Goal: Task Accomplishment & Management: Complete application form

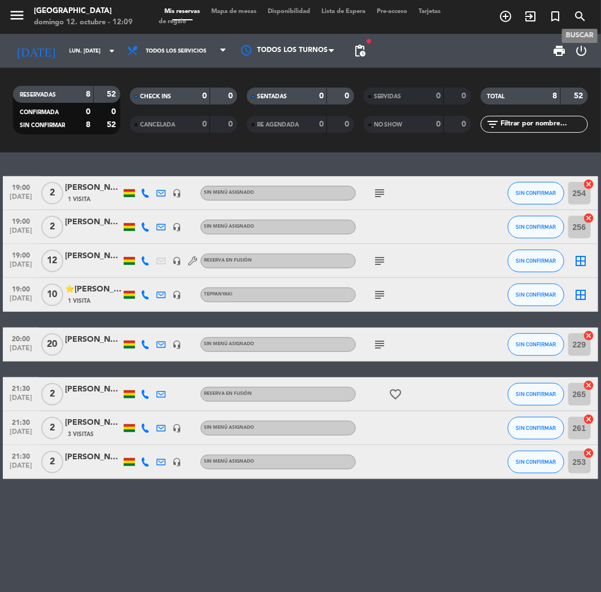
drag, startPoint x: 0, startPoint y: 0, endPoint x: 578, endPoint y: 14, distance: 578.1
click at [578, 14] on icon "search" at bounding box center [580, 17] width 14 height 14
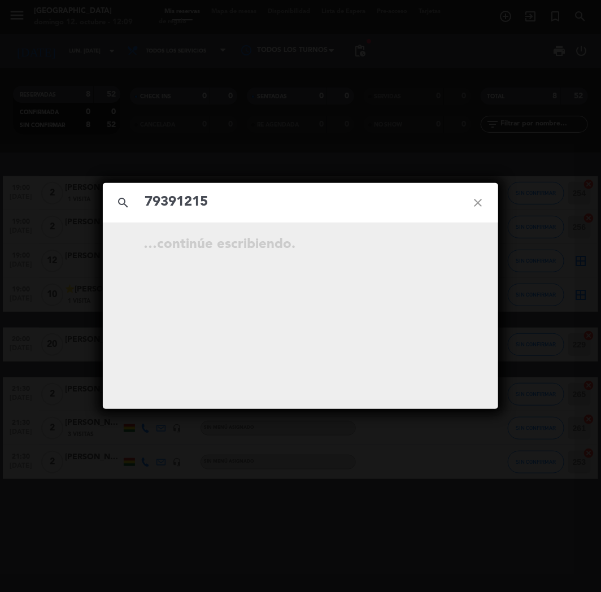
type input "79391215"
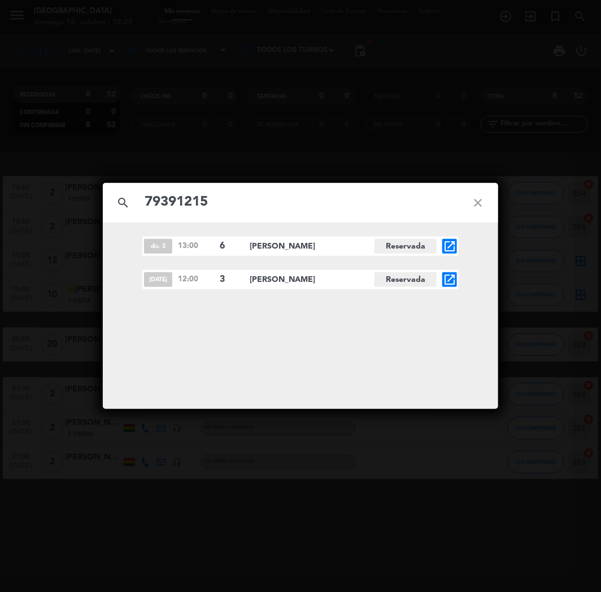
click at [480, 202] on icon "close" at bounding box center [478, 202] width 41 height 41
click at [476, 205] on icon "close" at bounding box center [478, 202] width 41 height 41
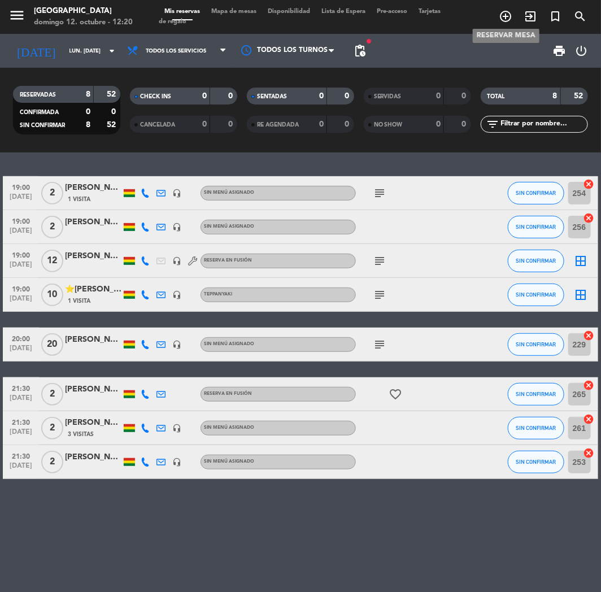
click at [516, 23] on span "add_circle_outline" at bounding box center [505, 16] width 25 height 19
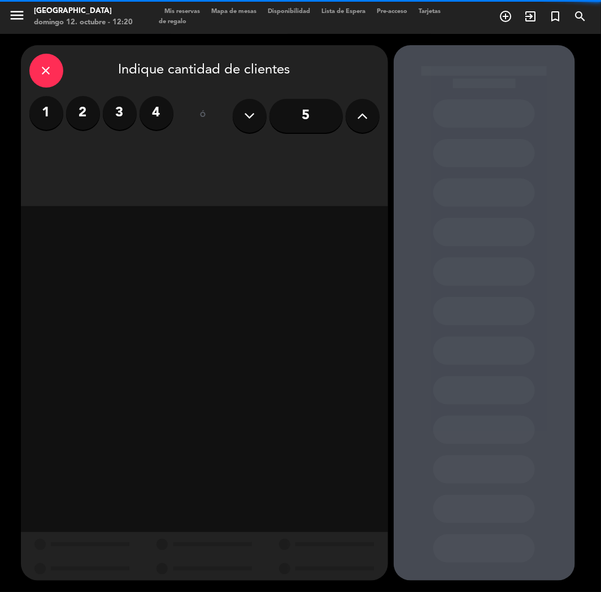
click at [78, 106] on label "2" at bounding box center [83, 113] width 34 height 34
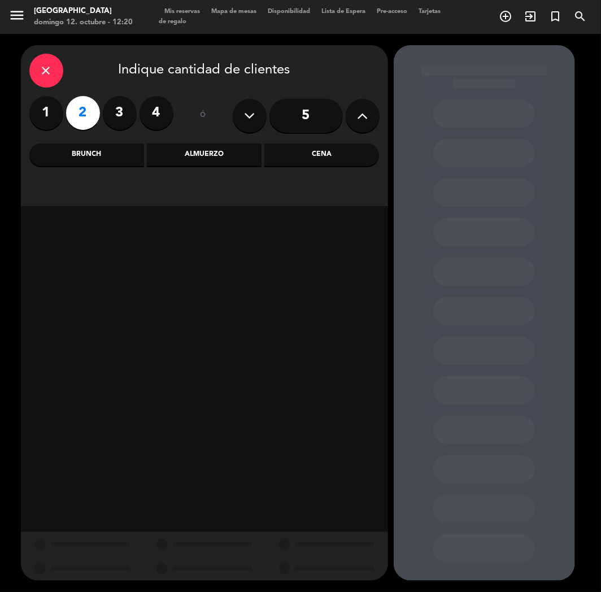
click at [337, 151] on div "Cena" at bounding box center [321, 155] width 115 height 23
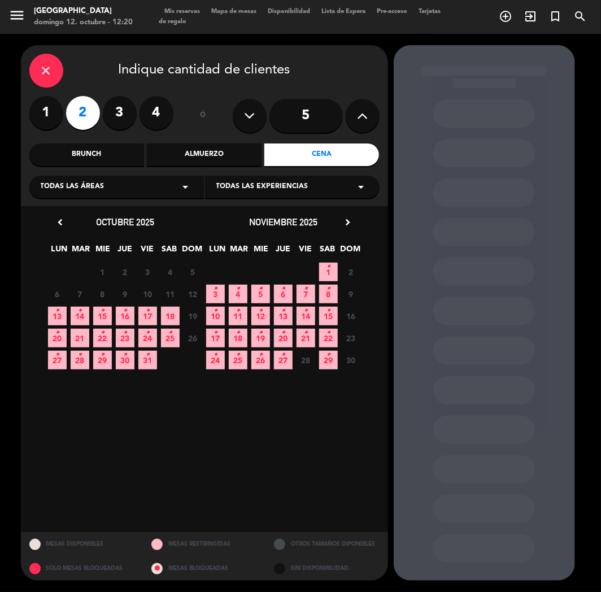
click at [143, 315] on span "17 •" at bounding box center [147, 316] width 19 height 19
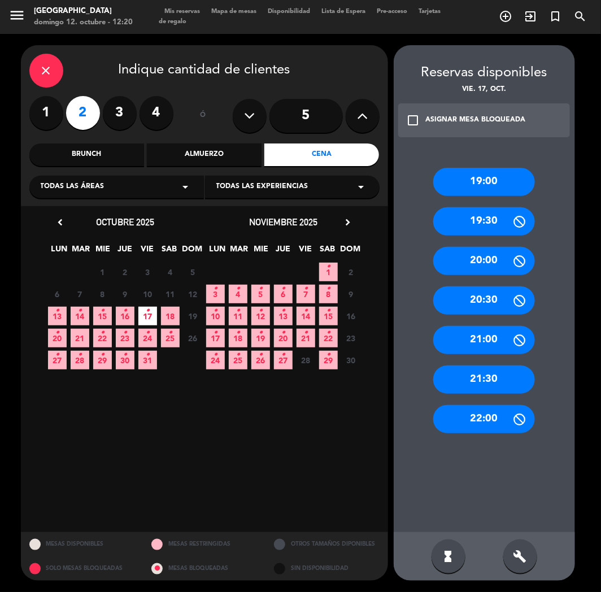
click at [508, 386] on div "21:30" at bounding box center [484, 380] width 102 height 28
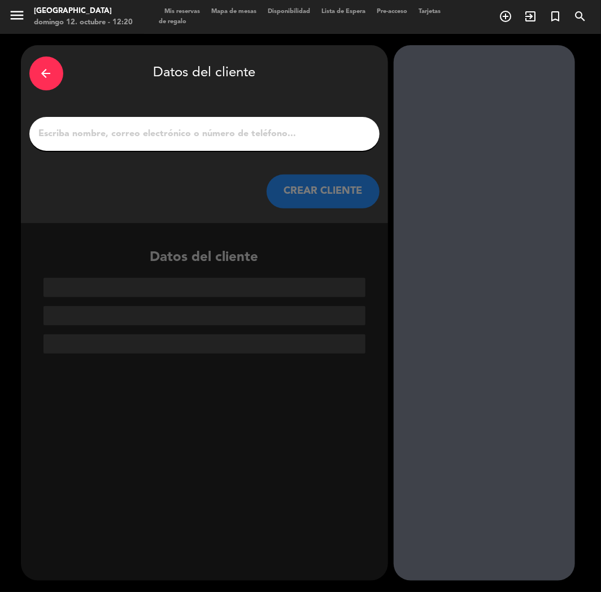
click at [294, 134] on input "1" at bounding box center [204, 134] width 333 height 16
paste input "[PERSON_NAME]"
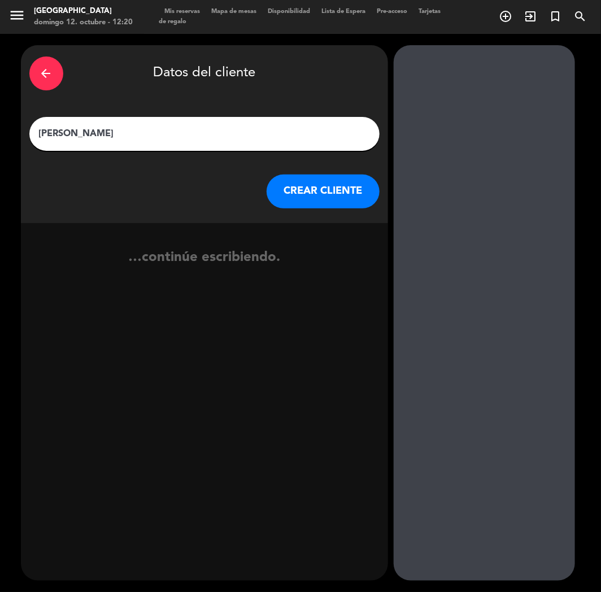
type input "[PERSON_NAME]"
click at [287, 202] on button "CREAR CLIENTE" at bounding box center [323, 192] width 113 height 34
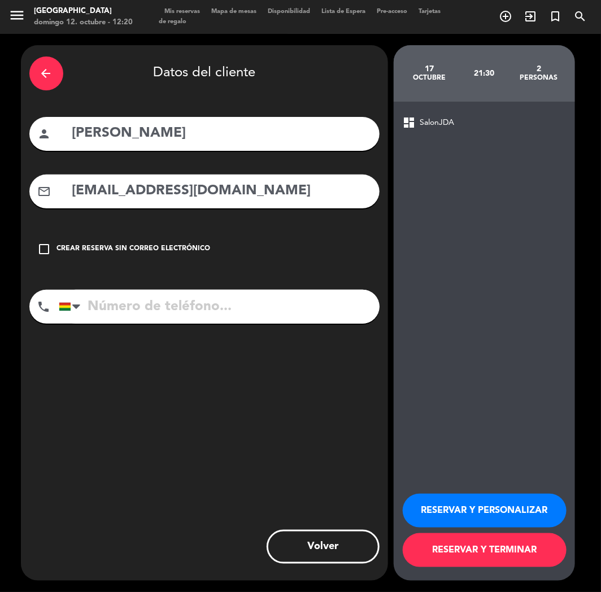
type input "[EMAIL_ADDRESS][DOMAIN_NAME]"
click at [284, 302] on input "tel" at bounding box center [219, 307] width 321 height 34
type input "76079532"
click at [499, 512] on button "RESERVAR Y PERSONALIZAR" at bounding box center [485, 511] width 164 height 34
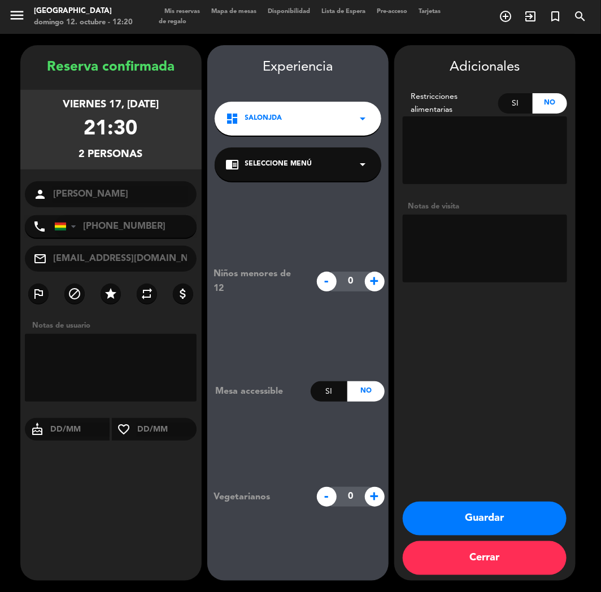
drag, startPoint x: 557, startPoint y: 324, endPoint x: 494, endPoint y: 229, distance: 113.5
click at [556, 323] on div "Adicionales Restricciones alimentarias Si No Notas de visita Guardar Cerrar" at bounding box center [484, 313] width 181 height 536
click at [494, 229] on textarea at bounding box center [485, 249] width 164 height 68
type textarea "cumple"
drag, startPoint x: 536, startPoint y: 493, endPoint x: 538, endPoint y: 503, distance: 10.4
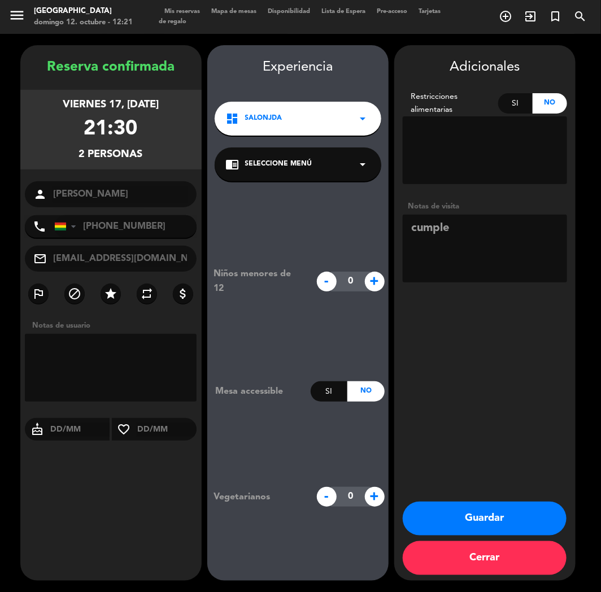
click at [535, 494] on div "Adicionales Restricciones alimentarias Si No Notas de visita Guardar Cerrar" at bounding box center [484, 313] width 181 height 536
click at [538, 503] on button "Guardar" at bounding box center [485, 519] width 164 height 34
